Goal: Check status: Check status

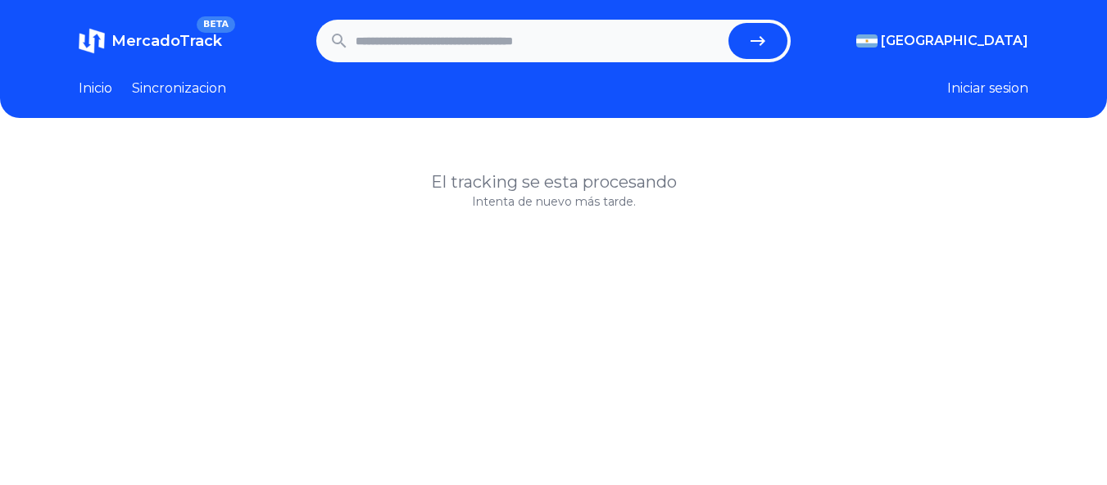
click at [465, 38] on input "text" at bounding box center [539, 41] width 367 height 36
paste input "**********"
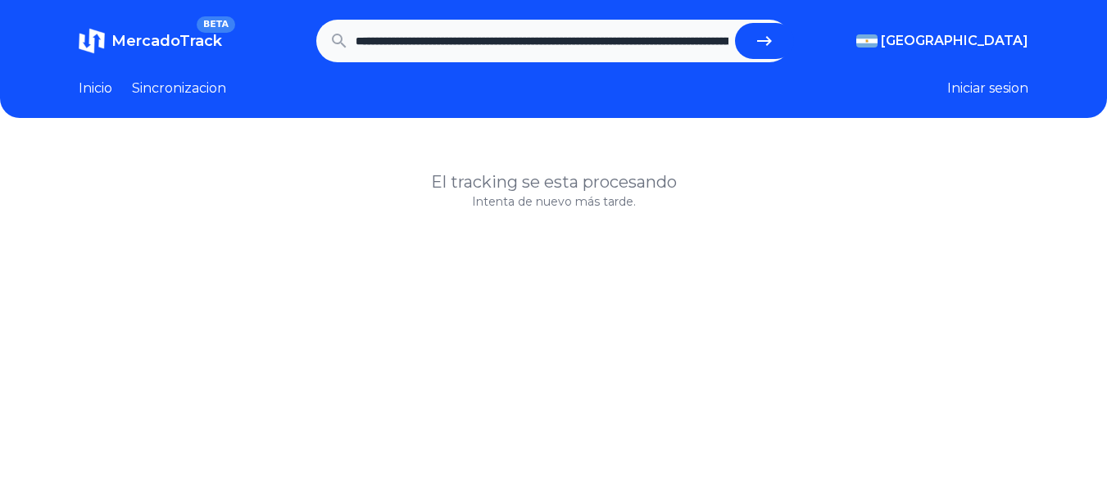
click at [755, 32] on button "submit" at bounding box center [764, 41] width 59 height 36
type input "**********"
